Goal: Find specific page/section: Find specific page/section

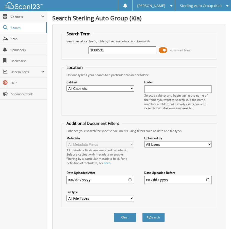
type input "1080531"
click at [143, 212] on button "Search" at bounding box center [154, 216] width 23 height 9
click at [163, 50] on span at bounding box center [163, 50] width 9 height 8
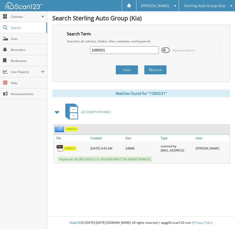
click at [66, 148] on span "1080531" at bounding box center [70, 148] width 12 height 4
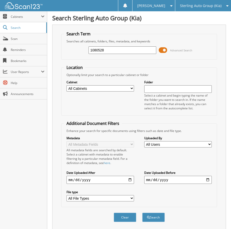
type input "1080528"
click at [143, 212] on button "Search" at bounding box center [154, 216] width 23 height 9
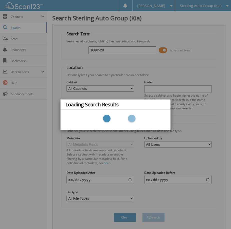
click at [167, 51] on div "Loading Search Results" at bounding box center [115, 114] width 231 height 229
click at [167, 49] on div "Loading Search Results" at bounding box center [115, 114] width 231 height 229
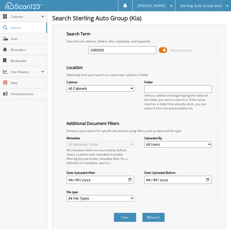
click at [165, 49] on span at bounding box center [163, 50] width 9 height 8
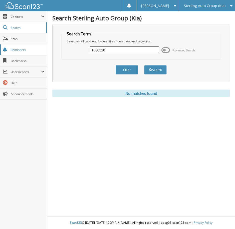
drag, startPoint x: 113, startPoint y: 53, endPoint x: 43, endPoint y: 54, distance: 70.1
click at [43, 54] on body "[PERSON_NAME] Settings Logout Sterling Auto Group (Kia) Sterling Automart LLC (…" at bounding box center [117, 114] width 235 height 229
type input "1080528"
click at [144, 65] on button "Search" at bounding box center [155, 69] width 23 height 9
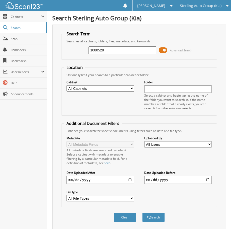
drag, startPoint x: 107, startPoint y: 49, endPoint x: 84, endPoint y: 52, distance: 23.0
click at [84, 52] on div "1080528 Advanced Search" at bounding box center [139, 50] width 151 height 14
type input "all star auto"
click at [143, 212] on button "Search" at bounding box center [154, 216] width 23 height 9
click at [123, 52] on input "all star auto" at bounding box center [123, 50] width 68 height 8
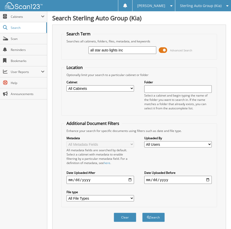
type input "all star auto lights inc"
click at [143, 212] on button "Search" at bounding box center [154, 216] width 23 height 9
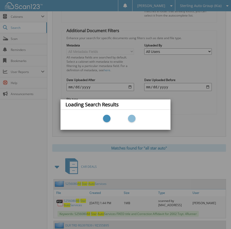
scroll to position [100, 0]
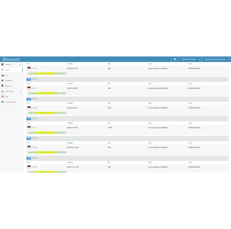
scroll to position [526, 0]
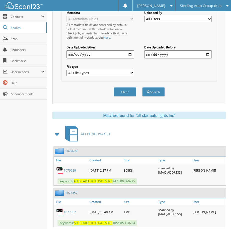
scroll to position [0, 0]
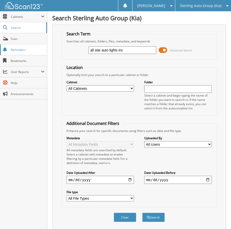
drag, startPoint x: 135, startPoint y: 51, endPoint x: 18, endPoint y: 52, distance: 117.0
type input "1079728"
click at [143, 212] on button "Search" at bounding box center [154, 216] width 23 height 9
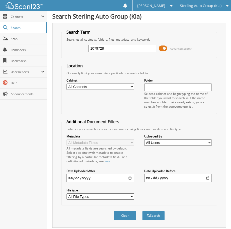
scroll to position [97, 0]
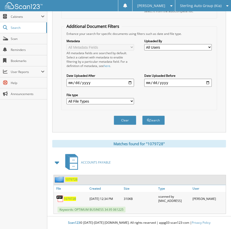
click at [67, 200] on span "1079728" at bounding box center [70, 198] width 12 height 4
